Goal: Transaction & Acquisition: Purchase product/service

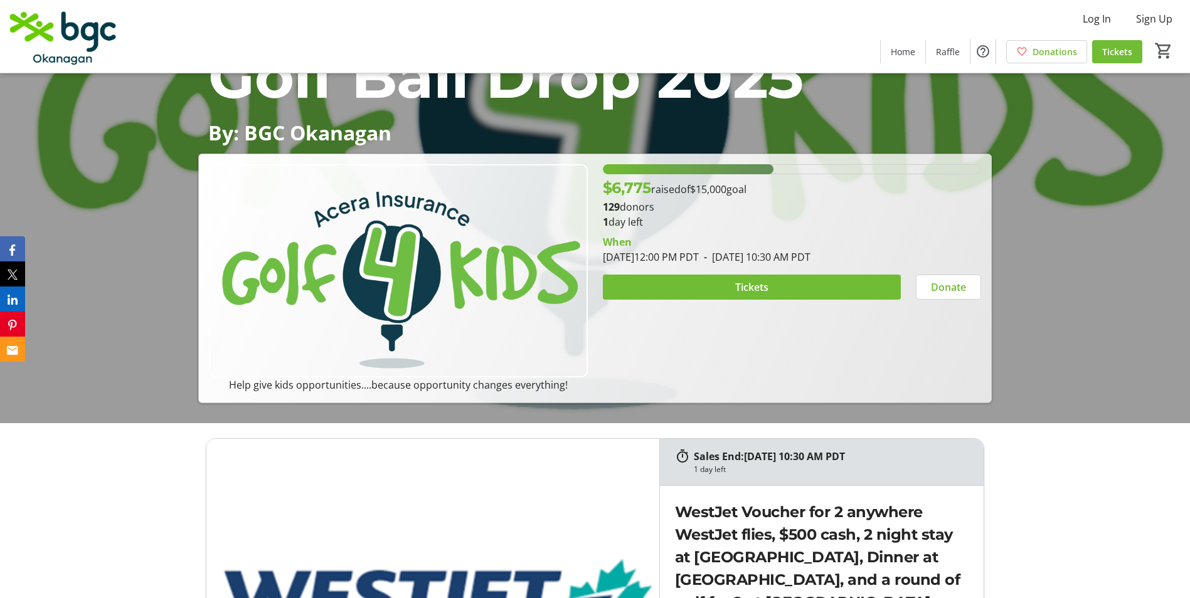
scroll to position [125, 0]
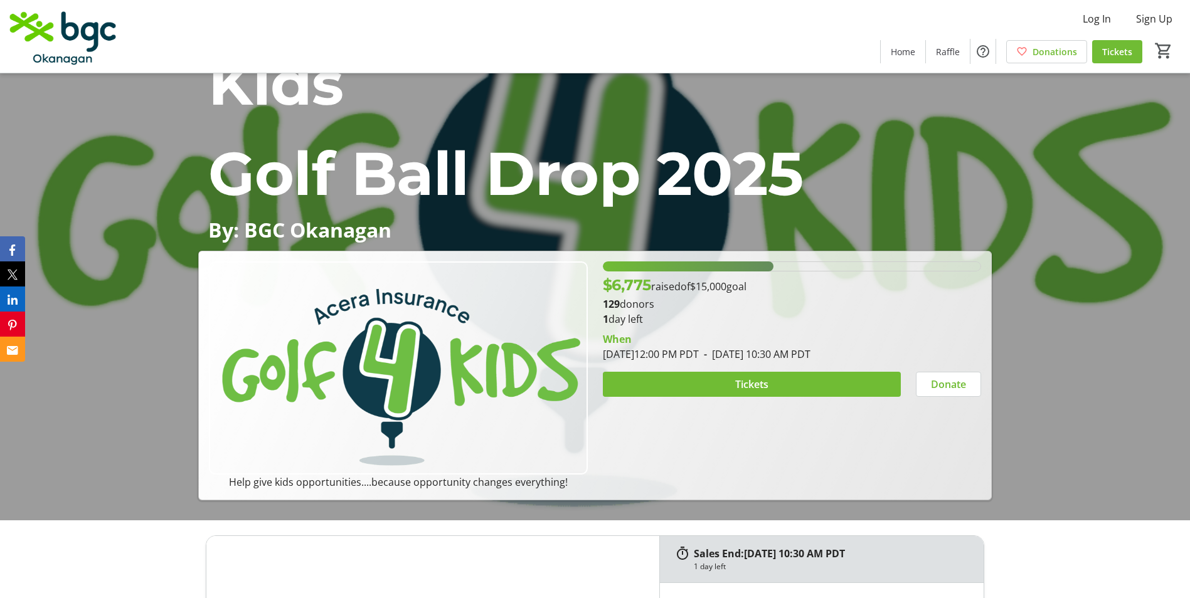
drag, startPoint x: 633, startPoint y: 349, endPoint x: 881, endPoint y: 350, distance: 248.4
click at [810, 350] on tr-event-date-display "[DATE] 12:00 PM PDT - [DATE] 10:30 AM PDT" at bounding box center [707, 355] width 208 height 14
drag, startPoint x: 881, startPoint y: 350, endPoint x: 827, endPoint y: 347, distance: 54.7
click at [827, 347] on div "When [DATE] 12:00 PM PDT - [DATE] 10:30 AM PDT" at bounding box center [792, 347] width 378 height 30
click at [386, 423] on img at bounding box center [398, 368] width 378 height 213
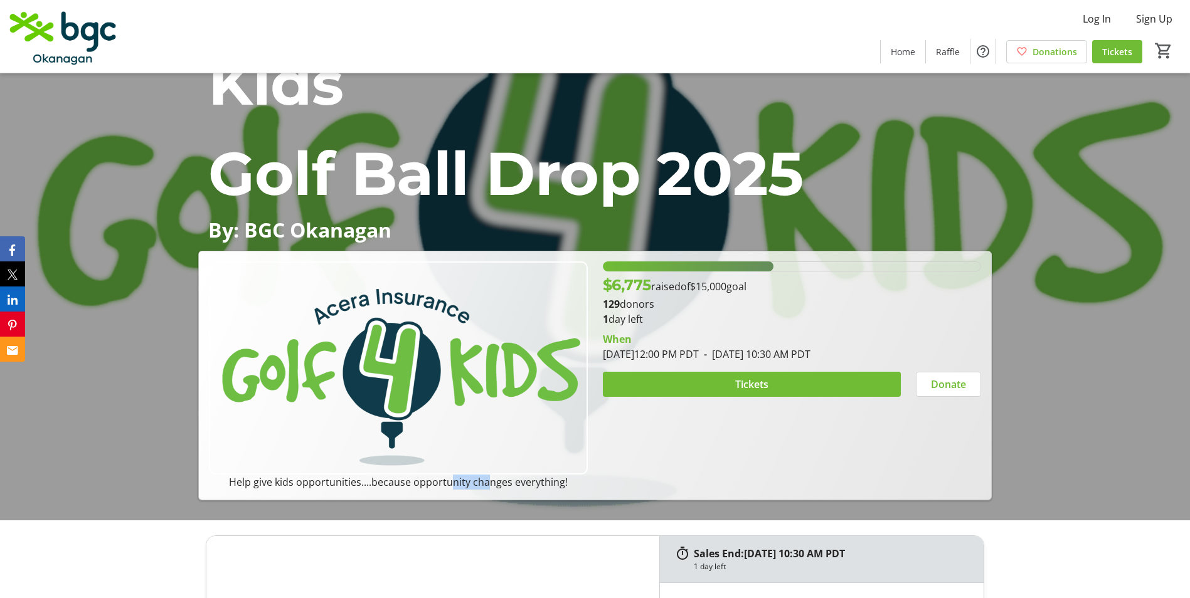
drag, startPoint x: 449, startPoint y: 489, endPoint x: 486, endPoint y: 482, distance: 37.5
click at [486, 482] on p "Help give kids opportunities....because opportunity changes everything!" at bounding box center [398, 482] width 378 height 15
drag, startPoint x: 486, startPoint y: 482, endPoint x: 688, endPoint y: 448, distance: 204.3
click at [668, 454] on div "$6,775 raised of $15,000 goal 129 donors 1 day left When [DATE] 12:00 PM PDT - …" at bounding box center [791, 376] width 393 height 228
click at [931, 389] on span "Donate" at bounding box center [948, 384] width 35 height 15
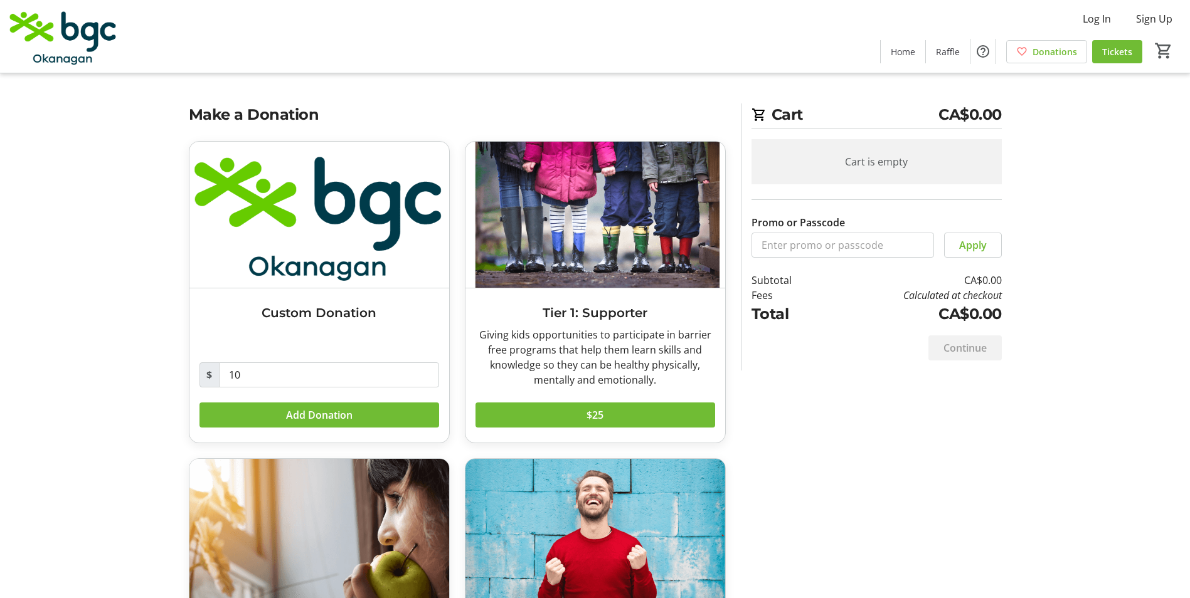
click at [103, 40] on img at bounding box center [64, 36] width 112 height 63
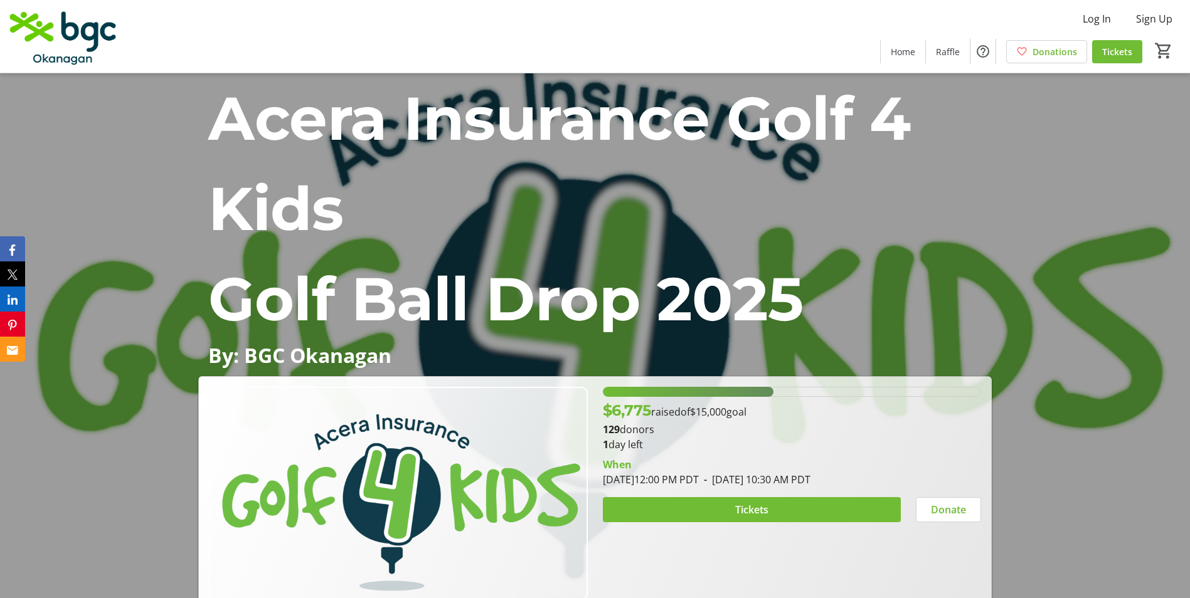
click at [97, 40] on img at bounding box center [64, 36] width 112 height 63
click at [75, 51] on img at bounding box center [64, 36] width 112 height 63
click at [78, 28] on img at bounding box center [64, 36] width 112 height 63
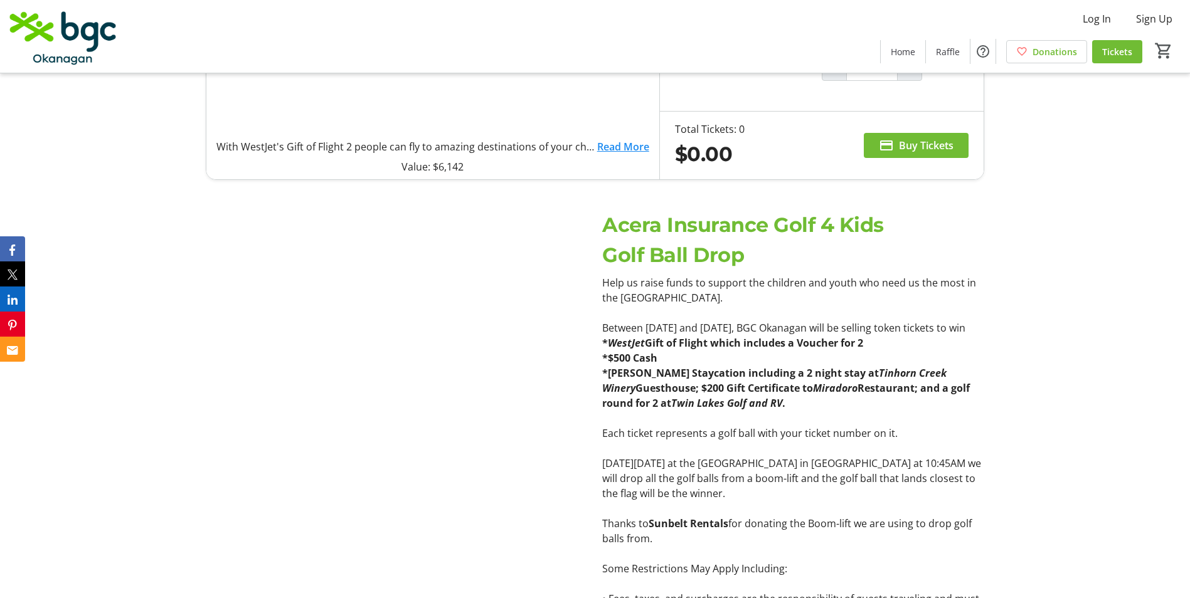
scroll to position [878, 0]
